Goal: Information Seeking & Learning: Check status

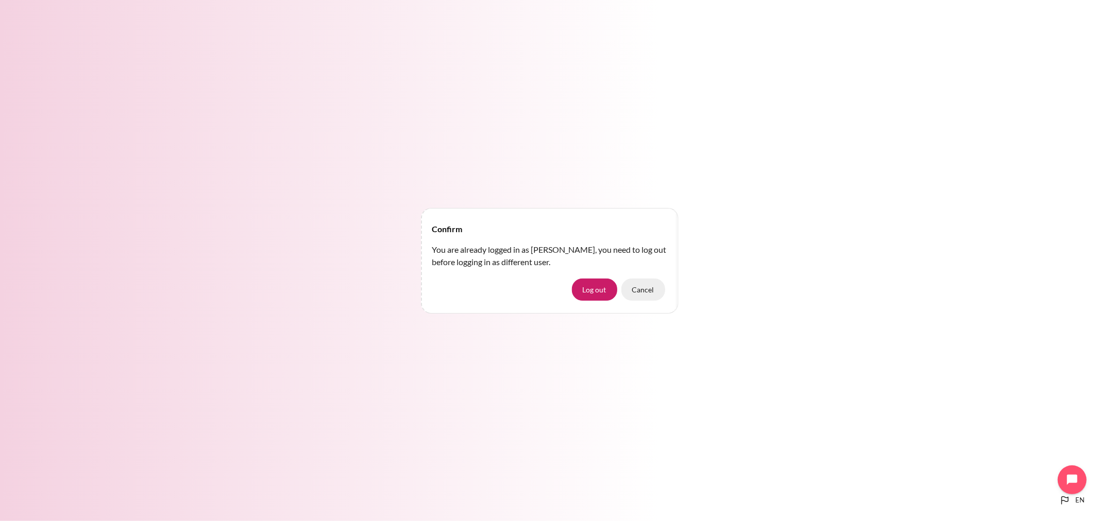
click at [657, 287] on button "Cancel" at bounding box center [643, 290] width 44 height 22
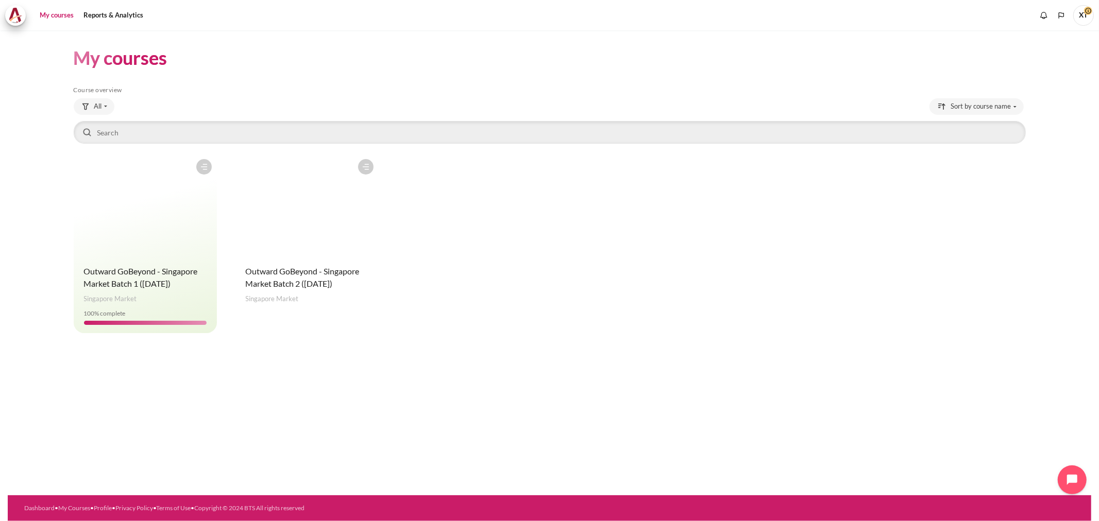
click at [333, 249] on figure "Content" at bounding box center [306, 205] width 143 height 103
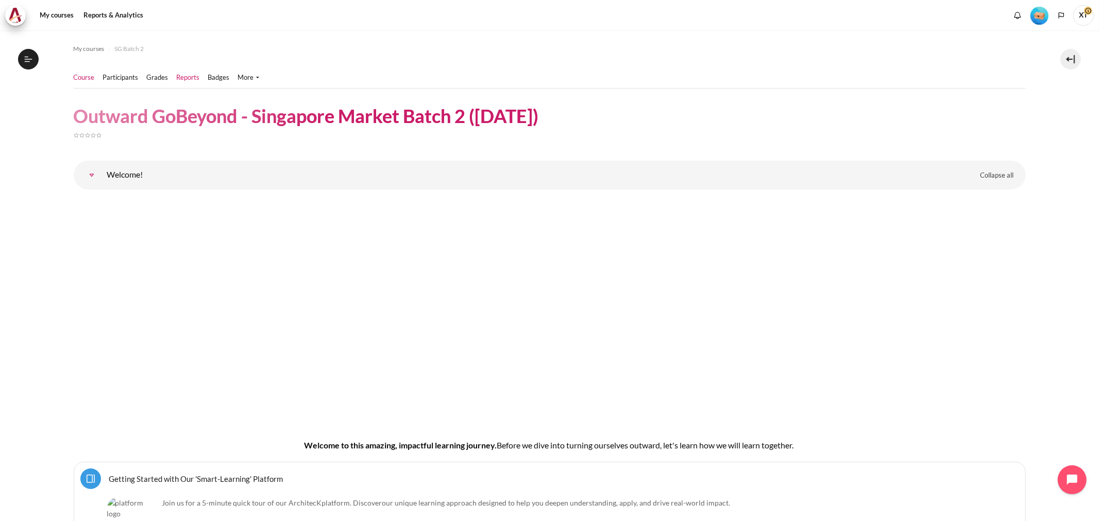
click at [187, 79] on link "Reports" at bounding box center [188, 78] width 23 height 10
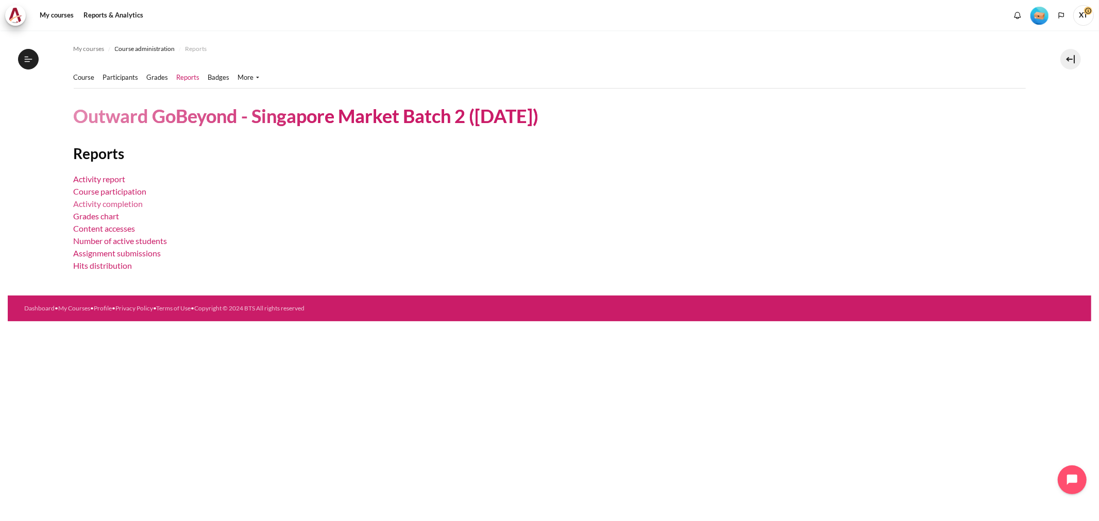
click at [110, 204] on link "Activity completion" at bounding box center [109, 204] width 70 height 10
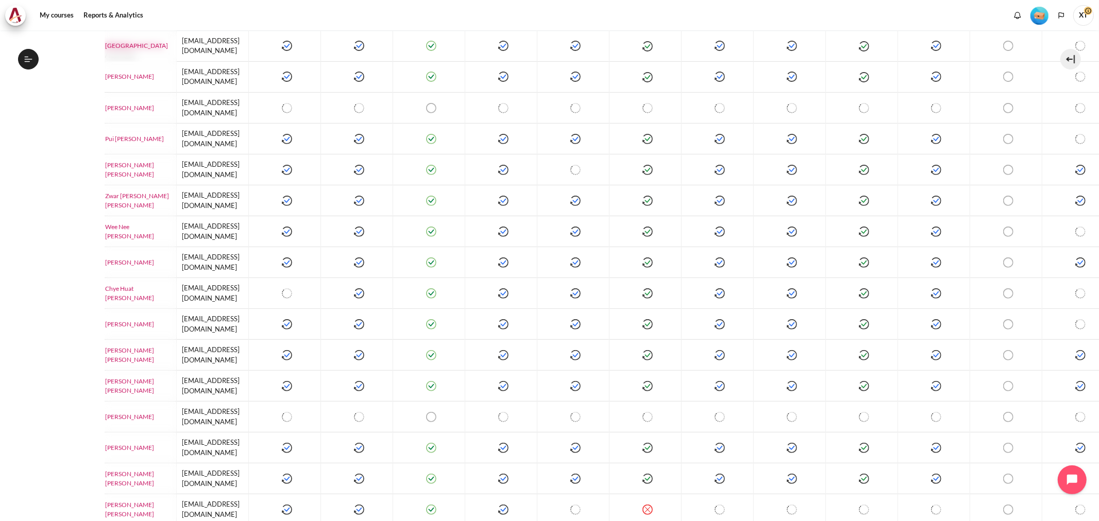
scroll to position [318, 0]
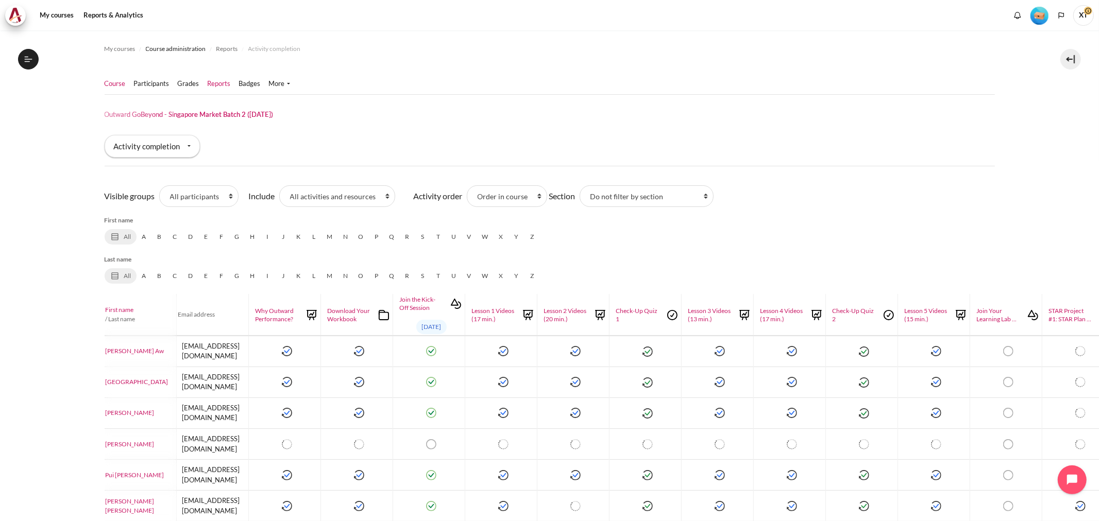
click at [108, 84] on link "Course" at bounding box center [115, 84] width 21 height 10
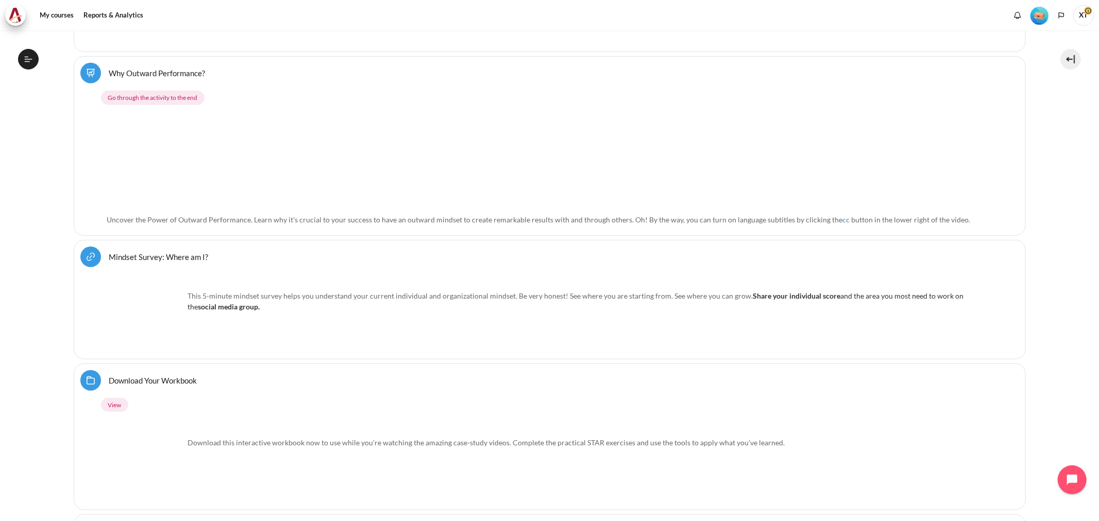
scroll to position [286, 0]
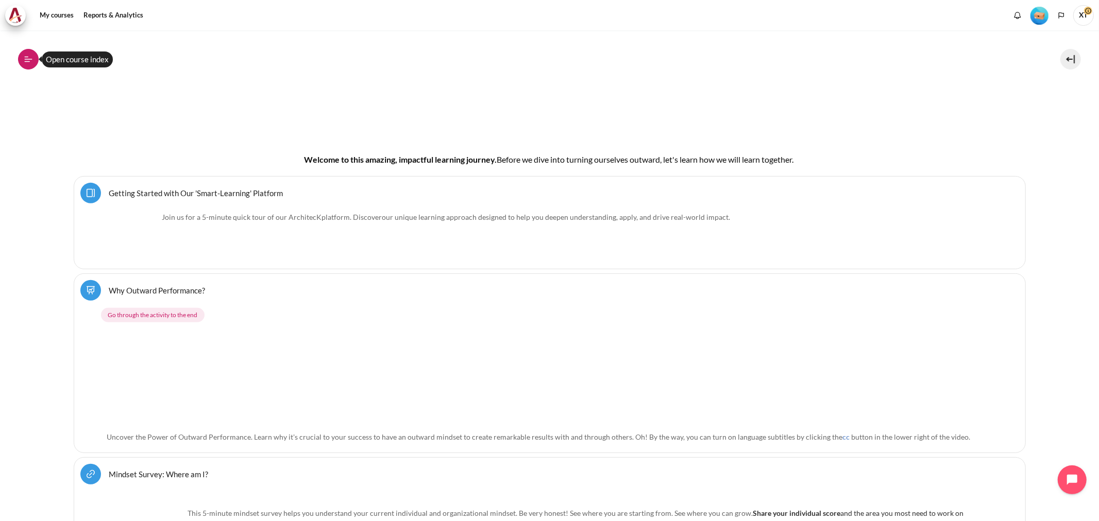
click at [32, 61] on icon at bounding box center [28, 59] width 9 height 9
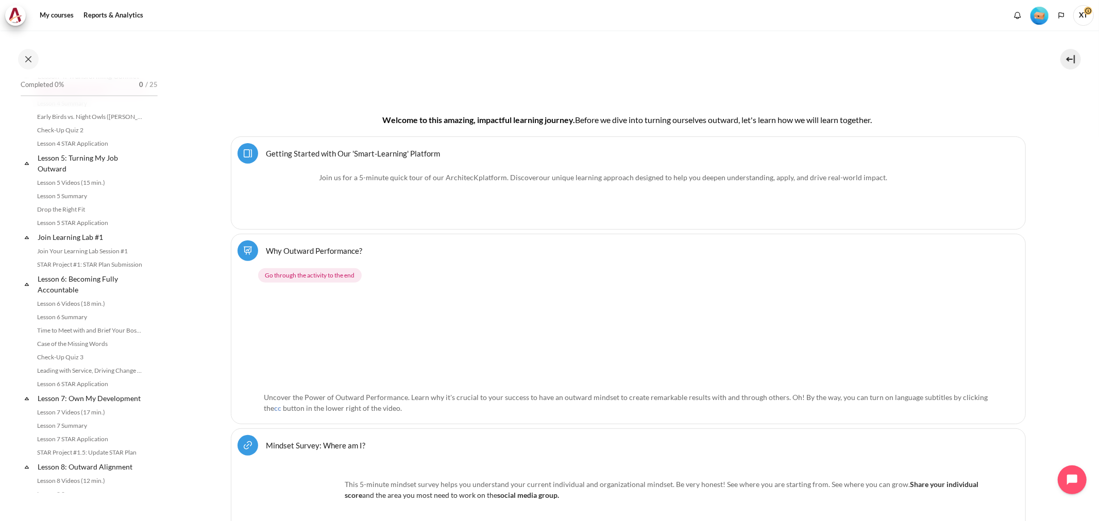
scroll to position [400, 0]
click at [75, 239] on link "Join Learning Lab #1" at bounding box center [91, 232] width 110 height 14
